Goal: Information Seeking & Learning: Learn about a topic

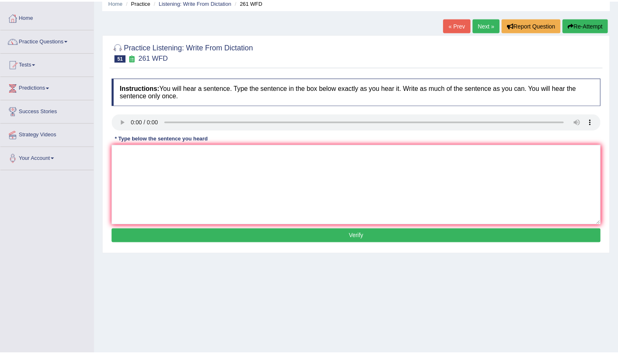
scroll to position [53, 0]
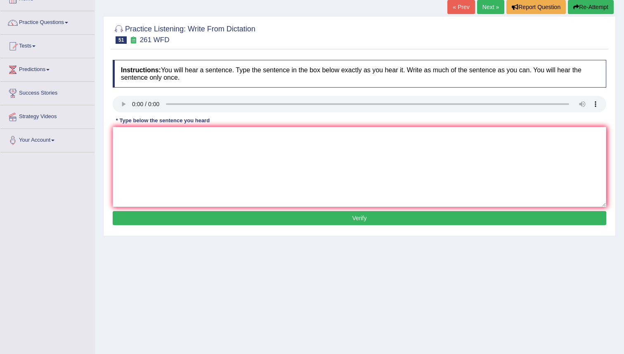
click at [622, 106] on div "Home Practice Listening: Write From Dictation 261 WFD « Prev Next » Report Ques…" at bounding box center [359, 153] width 529 height 412
drag, startPoint x: 622, startPoint y: 106, endPoint x: 610, endPoint y: 78, distance: 30.3
click at [610, 78] on div "Home Practice Listening: Write From Dictation 261 WFD « Prev Next » Report Ques…" at bounding box center [359, 153] width 529 height 412
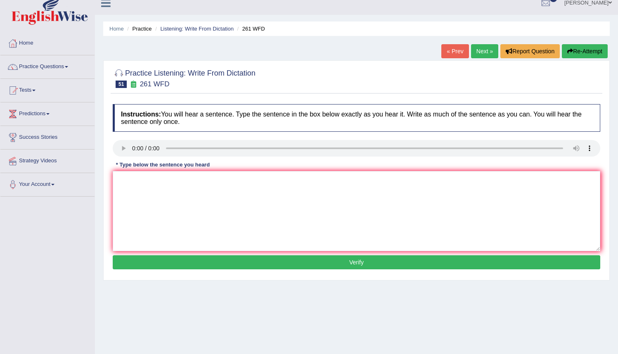
scroll to position [0, 0]
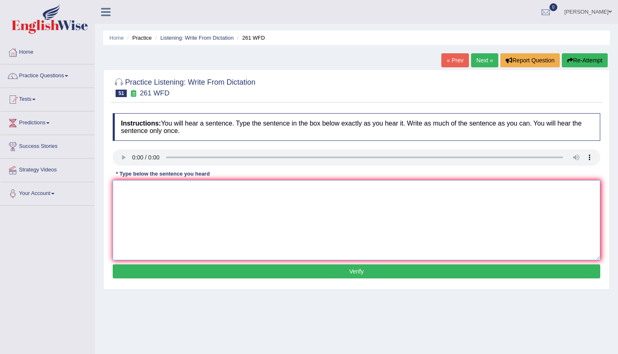
click at [115, 193] on textarea at bounding box center [356, 220] width 487 height 80
type textarea "Read the students student safety instruction instructions before using any equi…"
click at [342, 271] on button "Verify" at bounding box center [356, 271] width 487 height 14
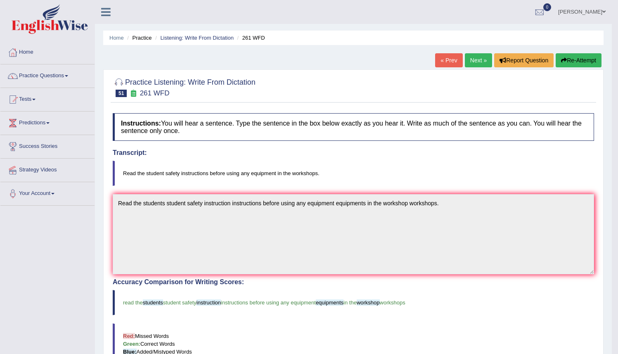
click at [474, 61] on link "Next »" at bounding box center [477, 60] width 27 height 14
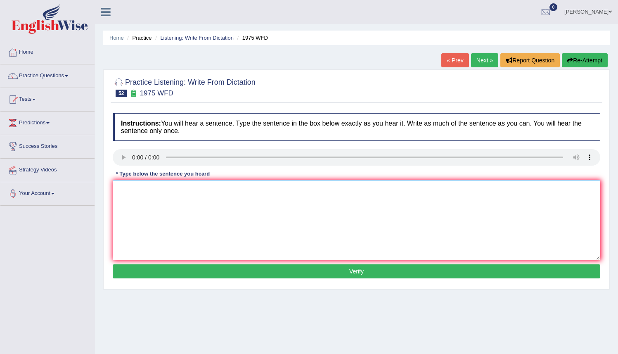
click at [118, 183] on textarea at bounding box center [356, 220] width 487 height 80
type textarea "h"
click at [165, 190] on textarea "His analysis study base on past premise." at bounding box center [356, 220] width 487 height 80
click at [184, 191] on textarea "His analysis study appear base on past premise." at bounding box center [356, 220] width 487 height 80
type textarea "His analysis study appear to be base on past premise."
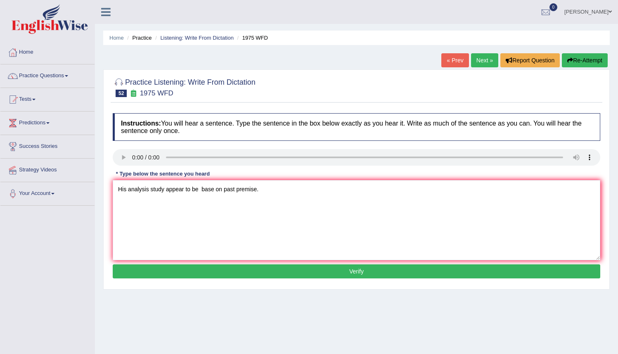
click at [351, 274] on button "Verify" at bounding box center [356, 271] width 487 height 14
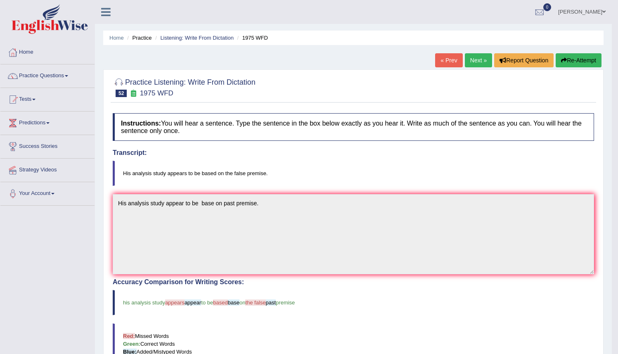
click at [569, 59] on button "Re-Attempt" at bounding box center [578, 60] width 46 height 14
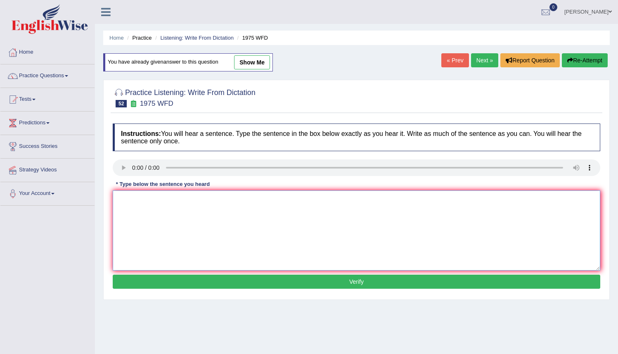
click at [123, 205] on textarea at bounding box center [356, 230] width 487 height 80
click at [128, 200] on textarea "Hia analysis study appearsv to be based on the false premise." at bounding box center [356, 230] width 487 height 80
click at [287, 203] on textarea "His analysis study appearsv to be based on the false premise." at bounding box center [356, 230] width 487 height 80
click at [193, 199] on textarea "His analysis study appearsv to be based on the false premise." at bounding box center [356, 230] width 487 height 80
click at [190, 200] on textarea "His analysis study appearsv to be based on the false premise." at bounding box center [356, 230] width 487 height 80
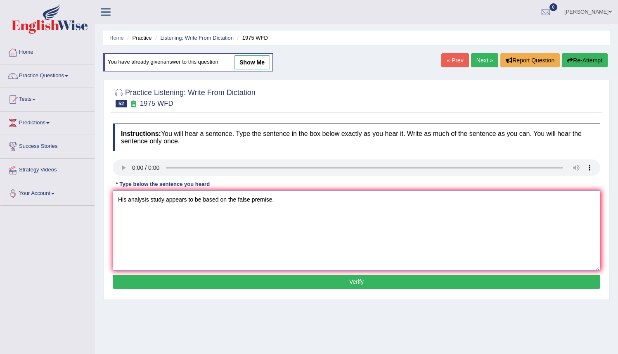
type textarea "His analysis study appears to be based on the false premise."
click at [293, 285] on button "Verify" at bounding box center [356, 281] width 487 height 14
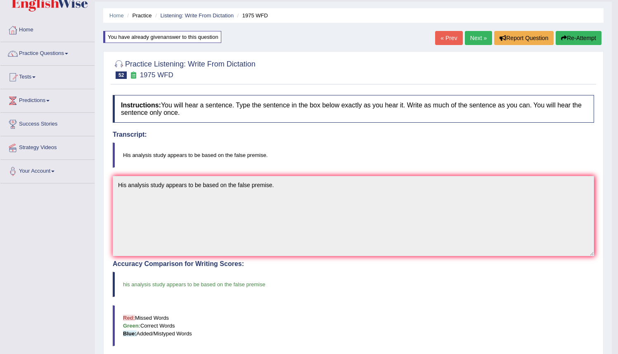
scroll to position [12, 0]
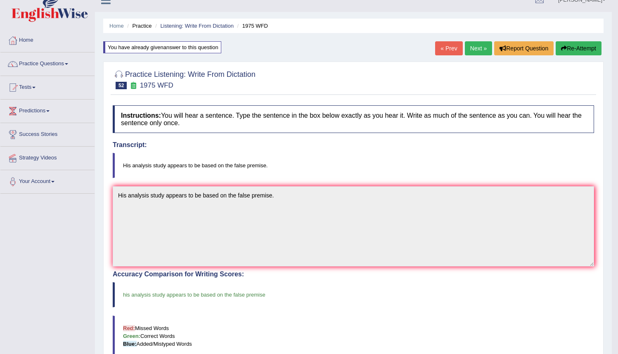
click at [471, 47] on link "Next »" at bounding box center [477, 48] width 27 height 14
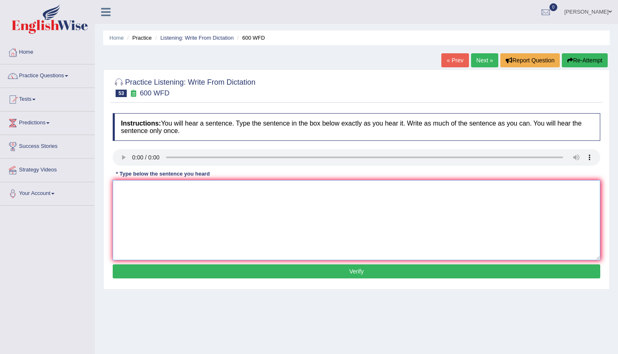
click at [126, 186] on textarea at bounding box center [356, 220] width 487 height 80
click at [226, 189] on textarea "Continuen student will be sent nessesary form forms." at bounding box center [356, 220] width 487 height 80
type textarea "Continuen student will be sent nessesary application form forms."
click at [316, 272] on button "Verify" at bounding box center [356, 271] width 487 height 14
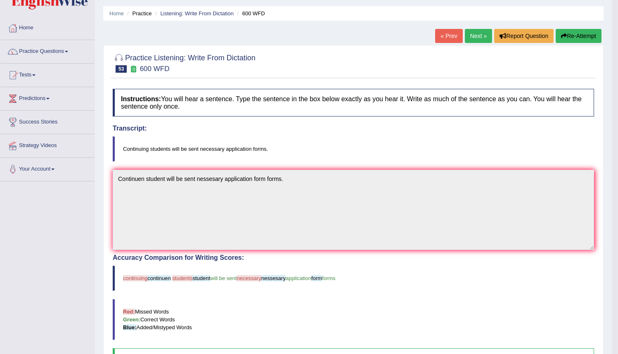
scroll to position [24, 0]
click at [561, 36] on icon "button" at bounding box center [564, 36] width 6 height 6
click at [574, 38] on button "Re-Attempt" at bounding box center [578, 36] width 46 height 14
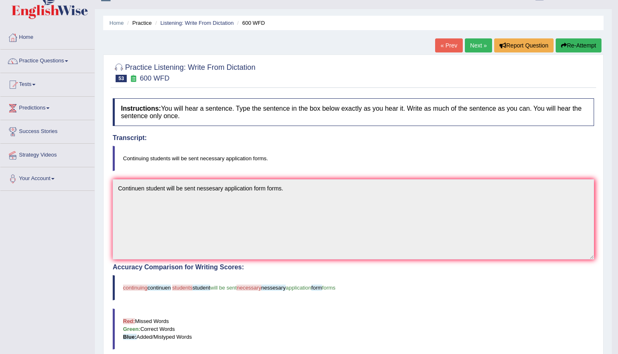
scroll to position [0, 0]
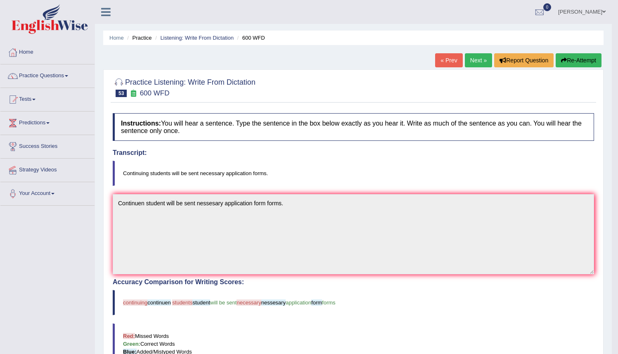
click at [575, 65] on button "Re-Attempt" at bounding box center [578, 60] width 46 height 14
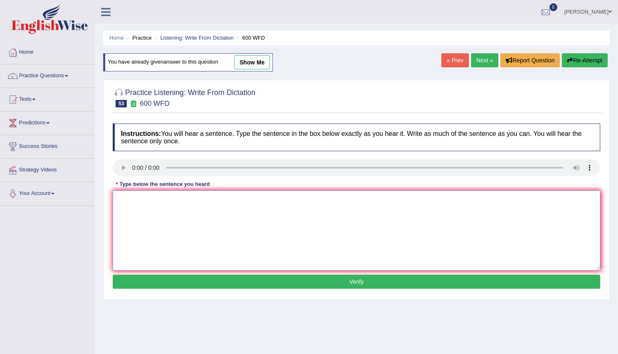
drag, startPoint x: 119, startPoint y: 201, endPoint x: 138, endPoint y: 201, distance: 18.6
click at [119, 201] on textarea at bounding box center [356, 230] width 487 height 80
type textarea "c"
type textarea "Continuing students will be sent necessary appliction forms."
click at [357, 283] on button "Verify" at bounding box center [356, 281] width 487 height 14
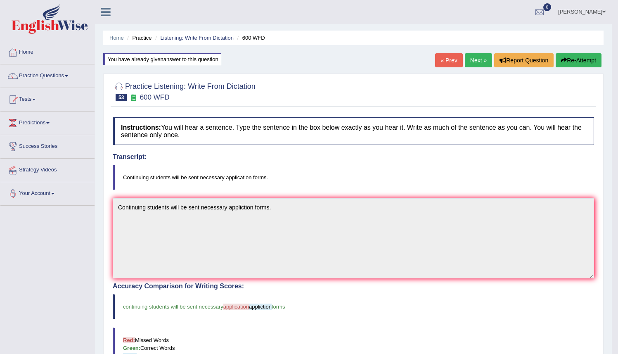
click at [567, 60] on button "Re-Attempt" at bounding box center [578, 60] width 46 height 14
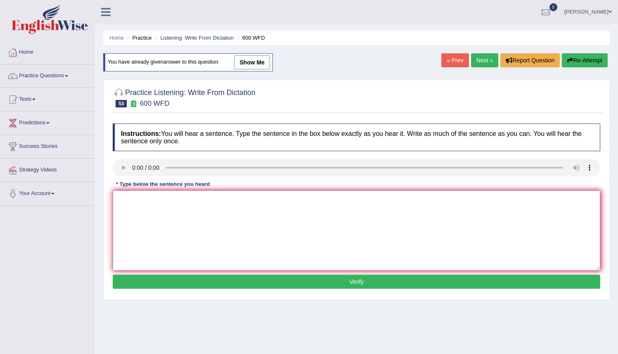
click at [121, 199] on textarea at bounding box center [356, 230] width 487 height 80
click at [246, 198] on textarea "Continuing students will be sent necessary applictins forms." at bounding box center [356, 230] width 487 height 80
click at [253, 200] on textarea "Continuing students will be sent necessary applicatins forms." at bounding box center [356, 230] width 487 height 80
click at [262, 201] on textarea "Continuing students will be sent necessary applications forms." at bounding box center [356, 230] width 487 height 80
type textarea "Continuing students will be sent necessary applications application forms."
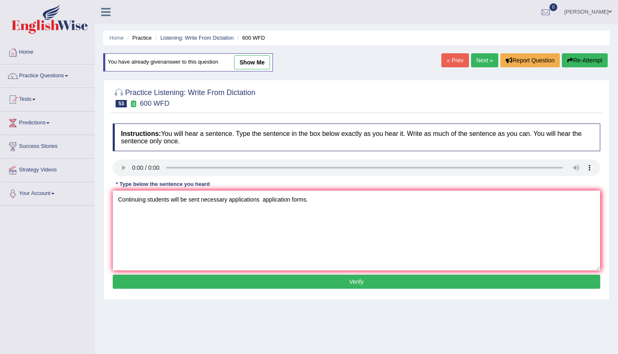
click at [317, 285] on button "Verify" at bounding box center [356, 281] width 487 height 14
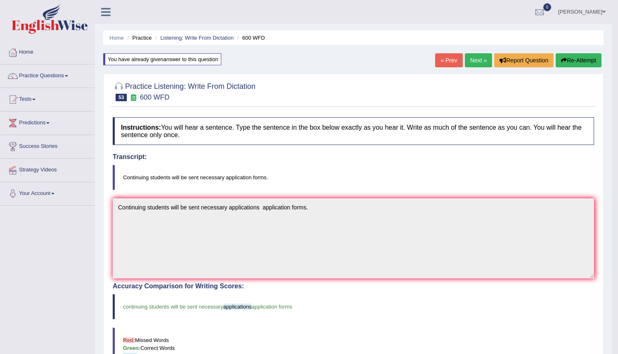
click at [467, 59] on link "Next »" at bounding box center [477, 60] width 27 height 14
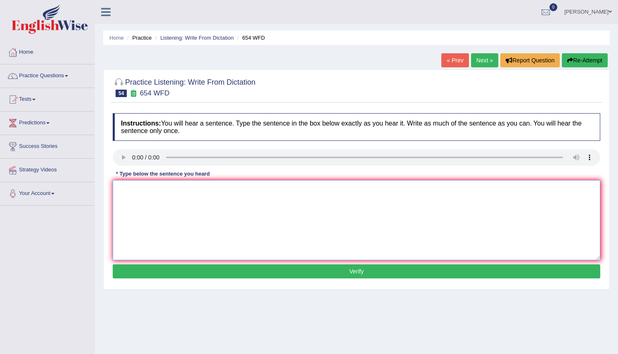
click at [121, 186] on textarea at bounding box center [356, 220] width 487 height 80
drag, startPoint x: 216, startPoint y: 189, endPoint x: 245, endPoint y: 195, distance: 29.6
click at [226, 190] on textarea "The study show showed shows that [GEOGRAPHIC_DATA]" at bounding box center [356, 220] width 487 height 80
click at [205, 235] on textarea "The study show showed shows that [GEOGRAPHIC_DATA]" at bounding box center [356, 220] width 487 height 80
drag, startPoint x: 205, startPoint y: 234, endPoint x: 269, endPoint y: 194, distance: 75.8
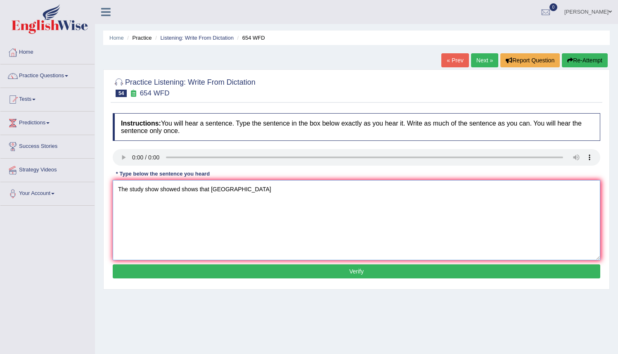
click at [268, 195] on textarea "The study show showed shows that [GEOGRAPHIC_DATA]" at bounding box center [356, 220] width 487 height 80
type textarea "The study show showed shows that hongkong Hongkong people are most actives acti…"
click at [356, 273] on button "Verify" at bounding box center [356, 271] width 487 height 14
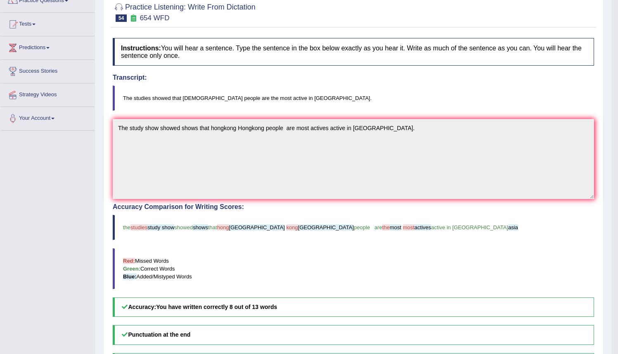
scroll to position [76, 0]
drag, startPoint x: 623, startPoint y: 224, endPoint x: 614, endPoint y: 275, distance: 51.1
click at [614, 275] on html "Toggle navigation Home Practice Questions Speaking Practice Read Aloud Repeat S…" at bounding box center [309, 101] width 618 height 354
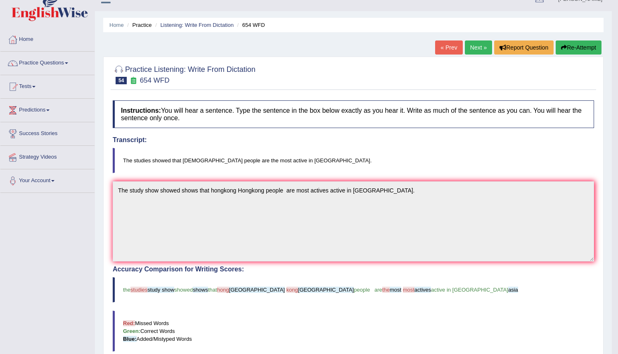
scroll to position [12, 0]
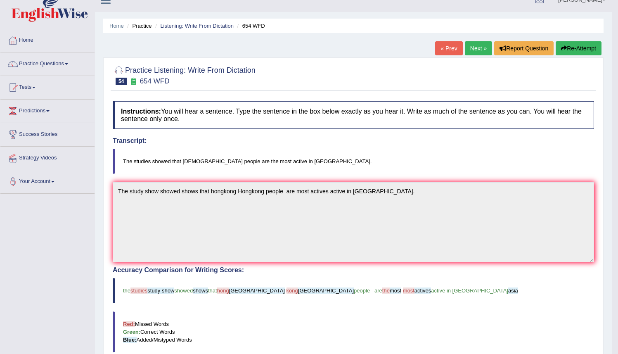
click at [587, 49] on button "Re-Attempt" at bounding box center [578, 48] width 46 height 14
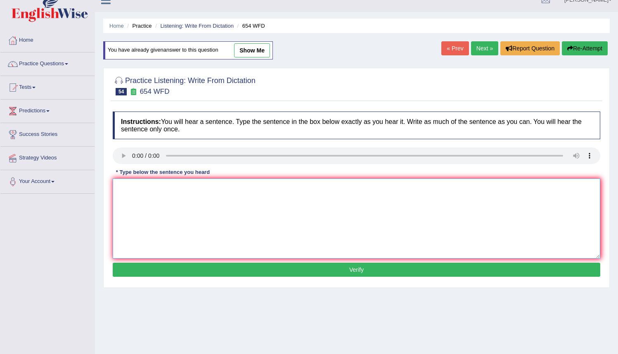
click at [118, 195] on textarea at bounding box center [356, 218] width 487 height 80
type textarea "s"
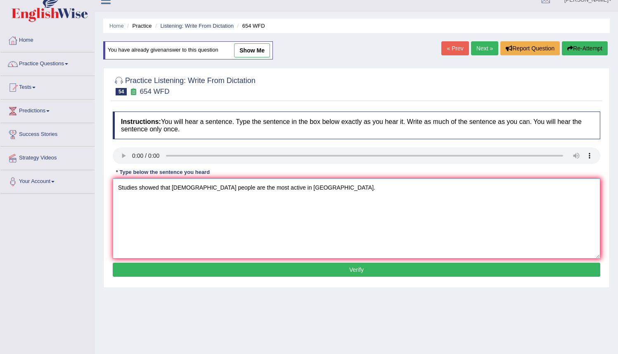
drag, startPoint x: 117, startPoint y: 189, endPoint x: 124, endPoint y: 189, distance: 6.7
click at [118, 189] on textarea "Studies showed that [DEMOGRAPHIC_DATA] people are the most active in [GEOGRAPHI…" at bounding box center [356, 218] width 487 height 80
click at [132, 186] on textarea "The Studies showed that [DEMOGRAPHIC_DATA] people are the most active in [GEOGR…" at bounding box center [356, 218] width 487 height 80
type textarea "The studies showed that [DEMOGRAPHIC_DATA] people are the most active in [GEOGR…"
click at [348, 275] on button "Verify" at bounding box center [356, 269] width 487 height 14
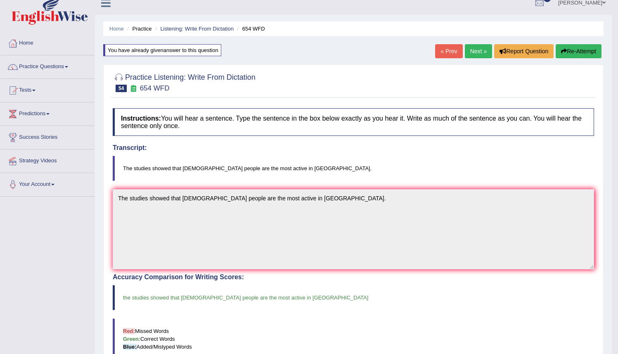
scroll to position [8, 0]
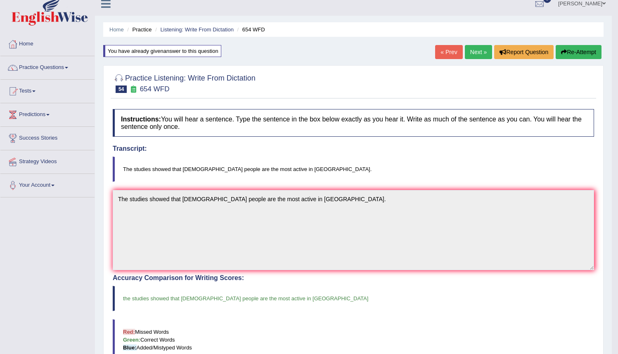
click at [474, 50] on link "Next »" at bounding box center [477, 52] width 27 height 14
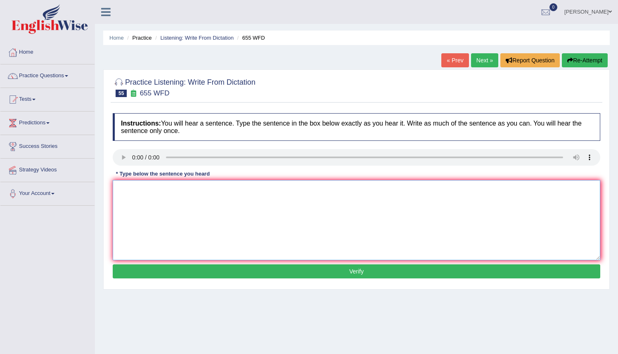
drag, startPoint x: 141, startPoint y: 184, endPoint x: 138, endPoint y: 187, distance: 4.4
click at [139, 188] on textarea at bounding box center [356, 220] width 487 height 80
click at [245, 189] on textarea "The teacher training include to observed observe in the classes." at bounding box center [356, 220] width 487 height 80
click at [198, 190] on textarea "The teacher training include to observed observe observing in the classes." at bounding box center [356, 220] width 487 height 80
click at [273, 191] on textarea "The teacher training include observed observe observing in the classes." at bounding box center [356, 220] width 487 height 80
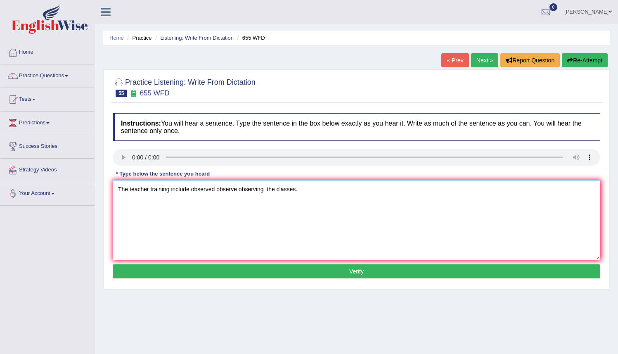
type textarea "The teacher training include observed observe observing the classes."
click at [334, 272] on button "Verify" at bounding box center [356, 271] width 487 height 14
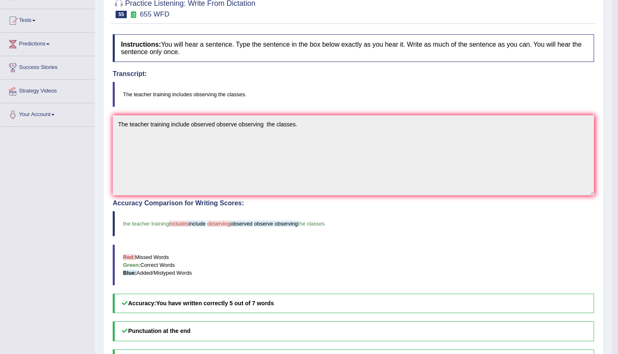
scroll to position [80, 0]
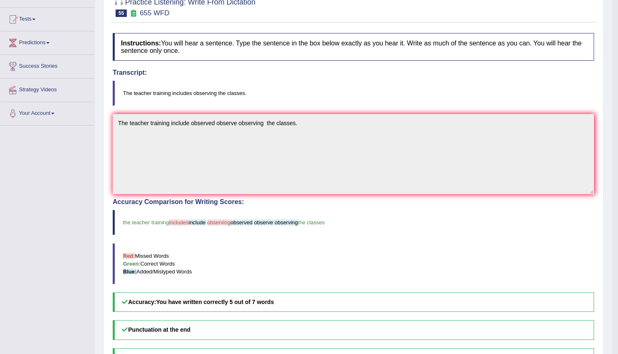
drag, startPoint x: 213, startPoint y: 222, endPoint x: 218, endPoint y: 240, distance: 18.9
click at [224, 243] on div "Accuracy Comparison for Writing Scores: the teacher training includes include o…" at bounding box center [353, 254] width 481 height 113
drag, startPoint x: 220, startPoint y: 235, endPoint x: 214, endPoint y: 223, distance: 13.3
click at [214, 223] on div "Accuracy Comparison for Writing Scores: the teacher training includes include o…" at bounding box center [353, 254] width 481 height 113
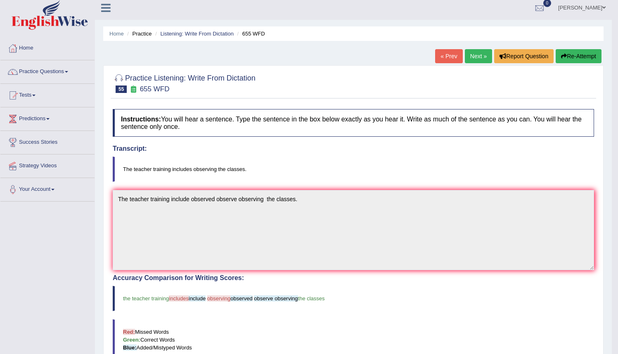
scroll to position [0, 0]
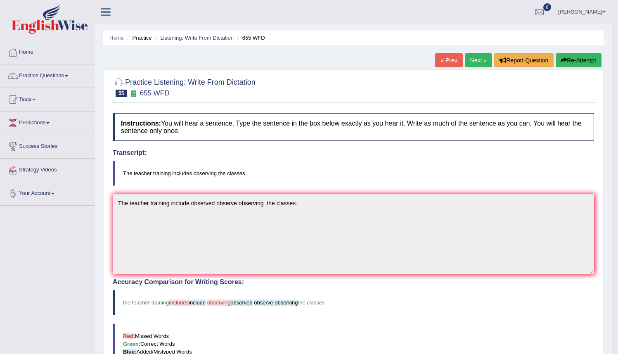
click at [578, 59] on button "Re-Attempt" at bounding box center [578, 60] width 46 height 14
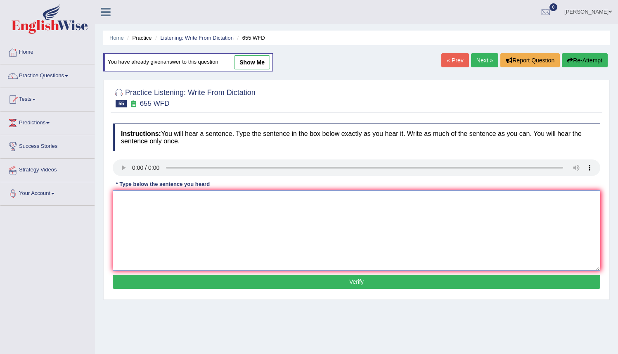
click at [118, 199] on textarea at bounding box center [356, 230] width 487 height 80
type textarea "The teacher training includes observing the classes."
click at [310, 282] on button "Verify" at bounding box center [356, 281] width 487 height 14
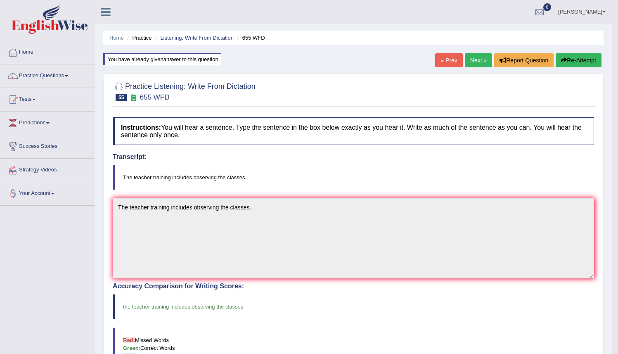
click at [469, 59] on link "Next »" at bounding box center [477, 60] width 27 height 14
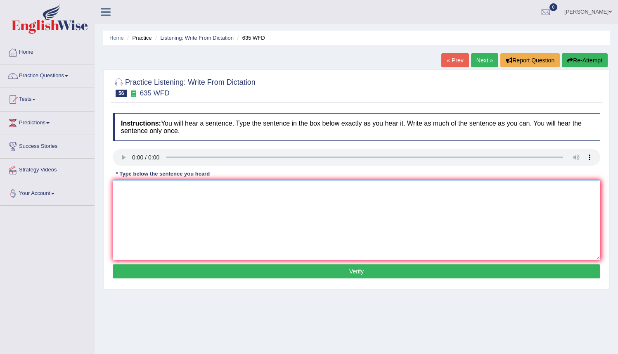
click at [117, 184] on textarea at bounding box center [356, 220] width 487 height 80
click at [233, 190] on textarea "The science library are is currently located at the ground floor of the library." at bounding box center [356, 220] width 487 height 80
type textarea "The science library are is currently located at on the ground floor of the libr…"
click at [358, 273] on button "Verify" at bounding box center [356, 271] width 487 height 14
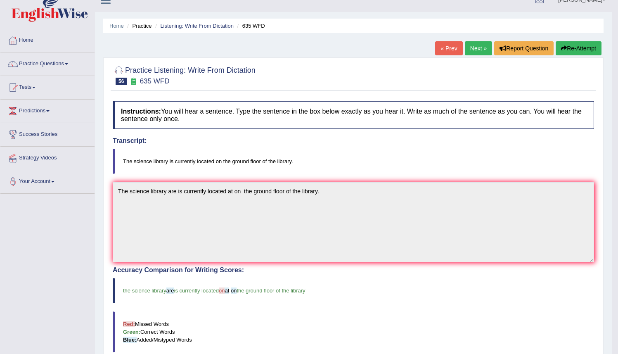
scroll to position [5, 0]
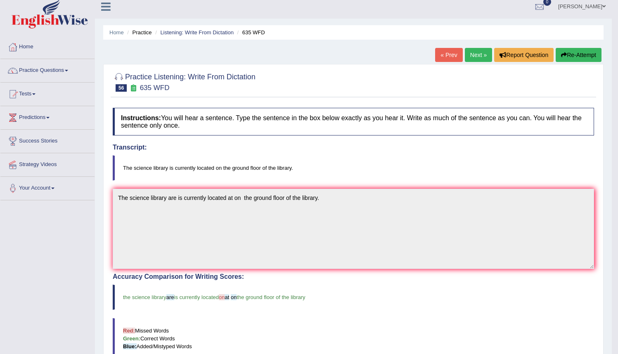
click at [566, 57] on button "Re-Attempt" at bounding box center [578, 55] width 46 height 14
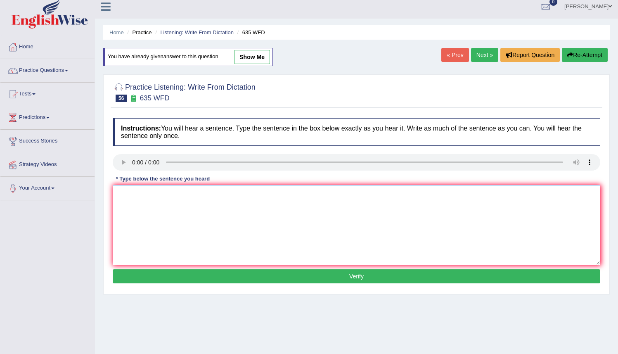
click at [133, 200] on textarea at bounding box center [356, 225] width 487 height 80
type textarea "t"
type textarea "The science library is currently located on the ground floor of the library."
click at [339, 273] on button "Verify" at bounding box center [356, 276] width 487 height 14
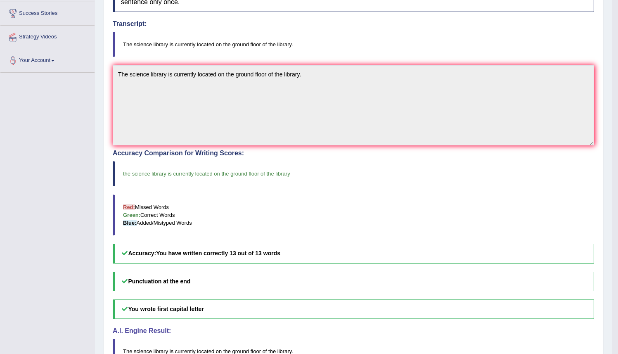
scroll to position [135, 0]
